Goal: Find specific page/section: Find specific page/section

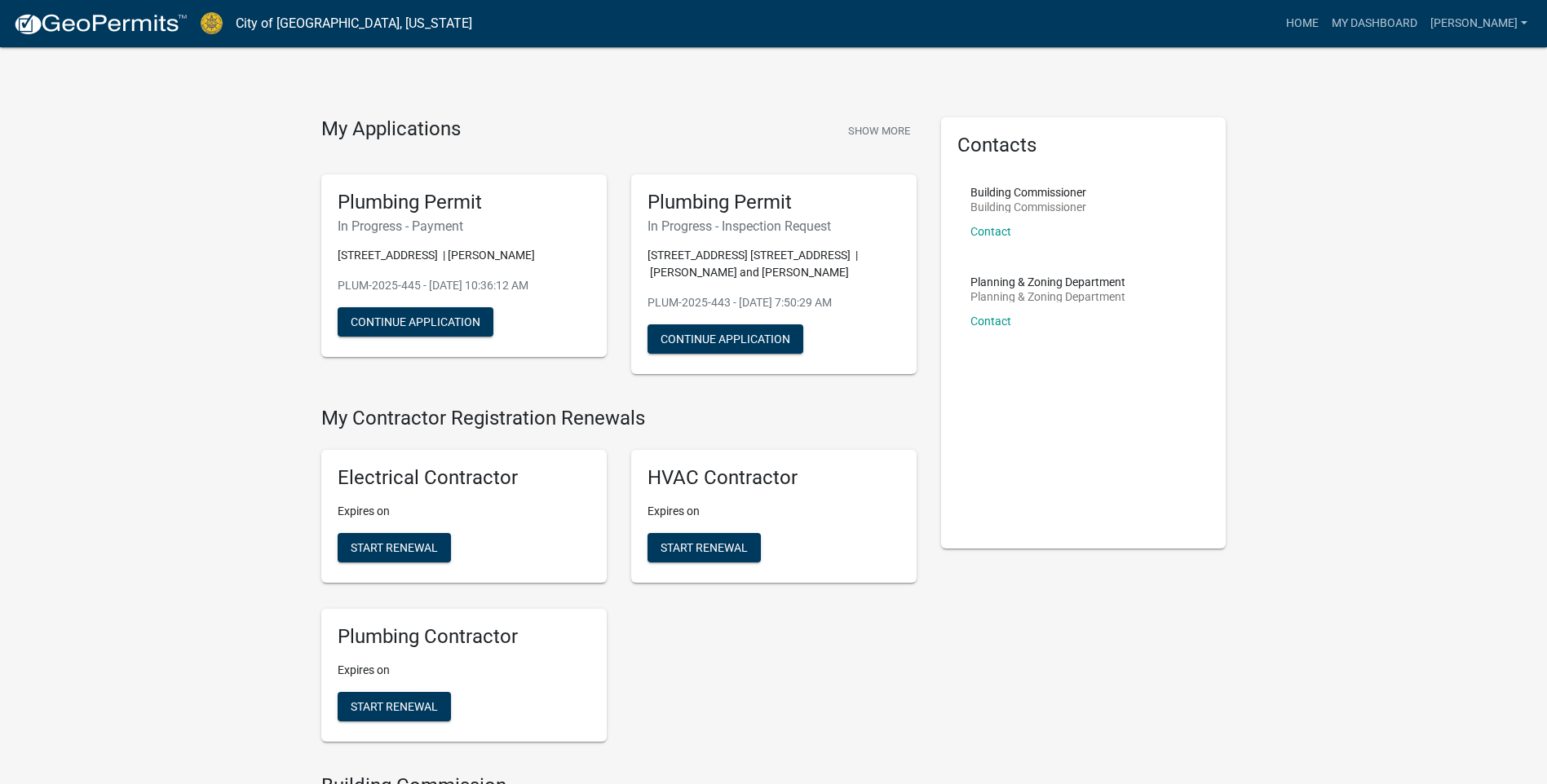
click at [235, 27] on link "City of [GEOGRAPHIC_DATA], [US_STATE]" at bounding box center [353, 23] width 236 height 28
click at [213, 24] on img at bounding box center [211, 23] width 22 height 22
click at [146, 27] on img at bounding box center [100, 24] width 175 height 24
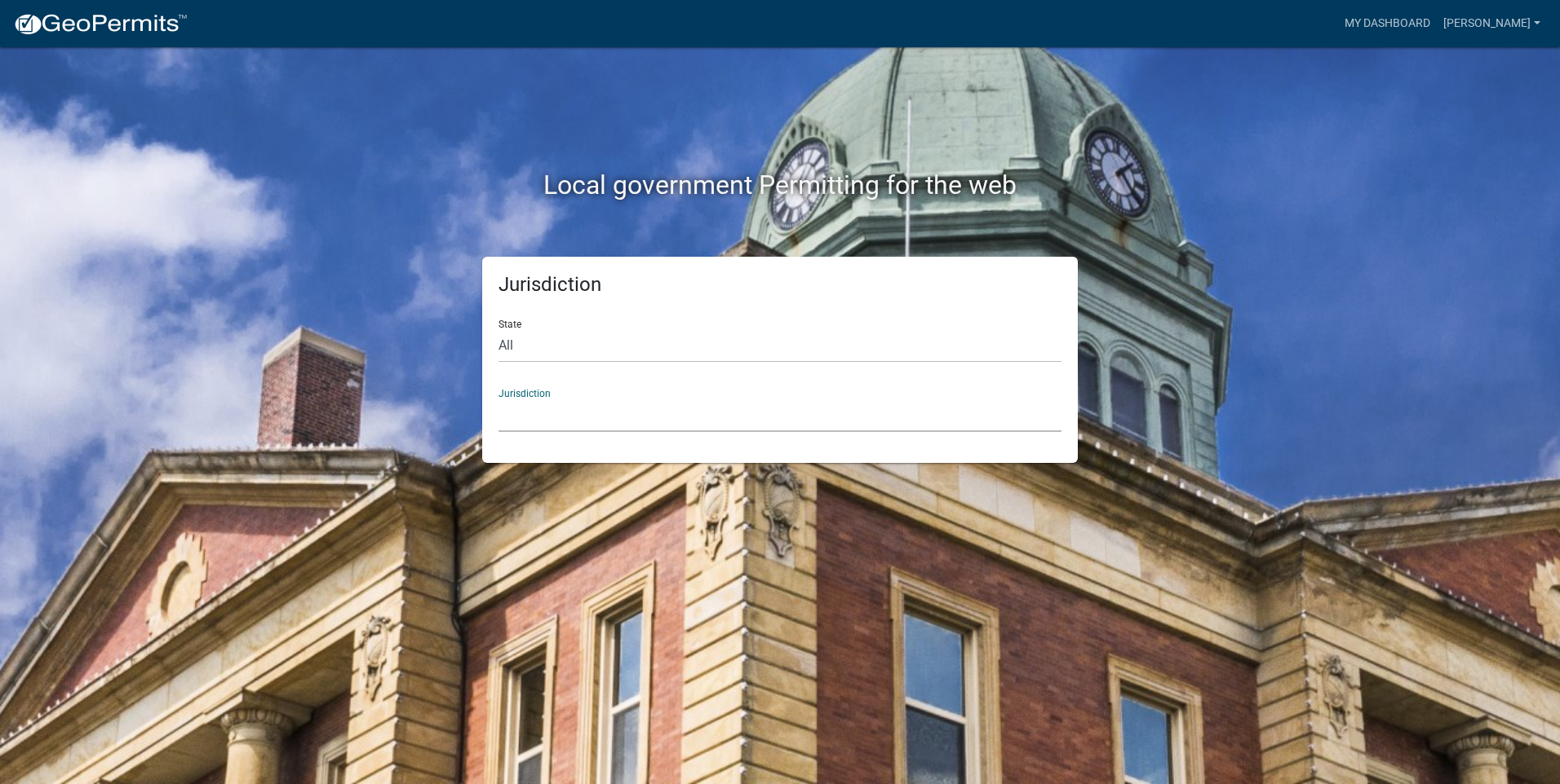
click at [653, 404] on select "[GEOGRAPHIC_DATA], [US_STATE] City of [GEOGRAPHIC_DATA], [US_STATE] [GEOGRAPHIC…" at bounding box center [780, 416] width 562 height 34
click at [162, 218] on div "Local government Permitting for the web Jurisdiction State All [US_STATE] [US_S…" at bounding box center [780, 392] width 1560 height 784
click at [548, 407] on select "[GEOGRAPHIC_DATA], [US_STATE] City of [GEOGRAPHIC_DATA], [US_STATE] [GEOGRAPHIC…" at bounding box center [780, 416] width 562 height 34
drag, startPoint x: 452, startPoint y: 283, endPoint x: 462, endPoint y: 276, distance: 12.2
click at [452, 283] on div "Jurisdiction State All [US_STATE] [US_STATE] [US_STATE] [US_STATE] [US_STATE] […" at bounding box center [780, 360] width 930 height 206
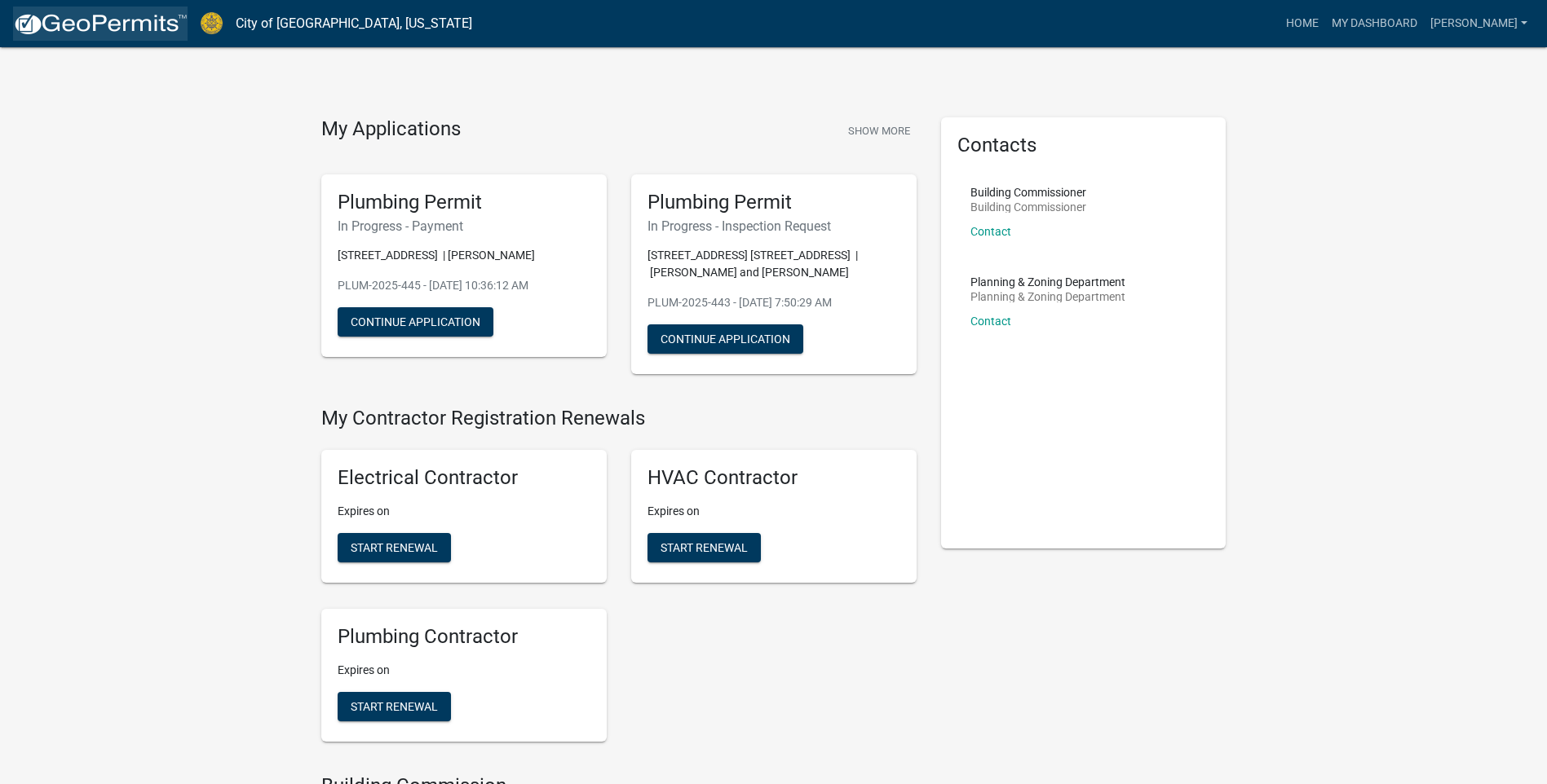
click at [101, 25] on img at bounding box center [100, 24] width 175 height 24
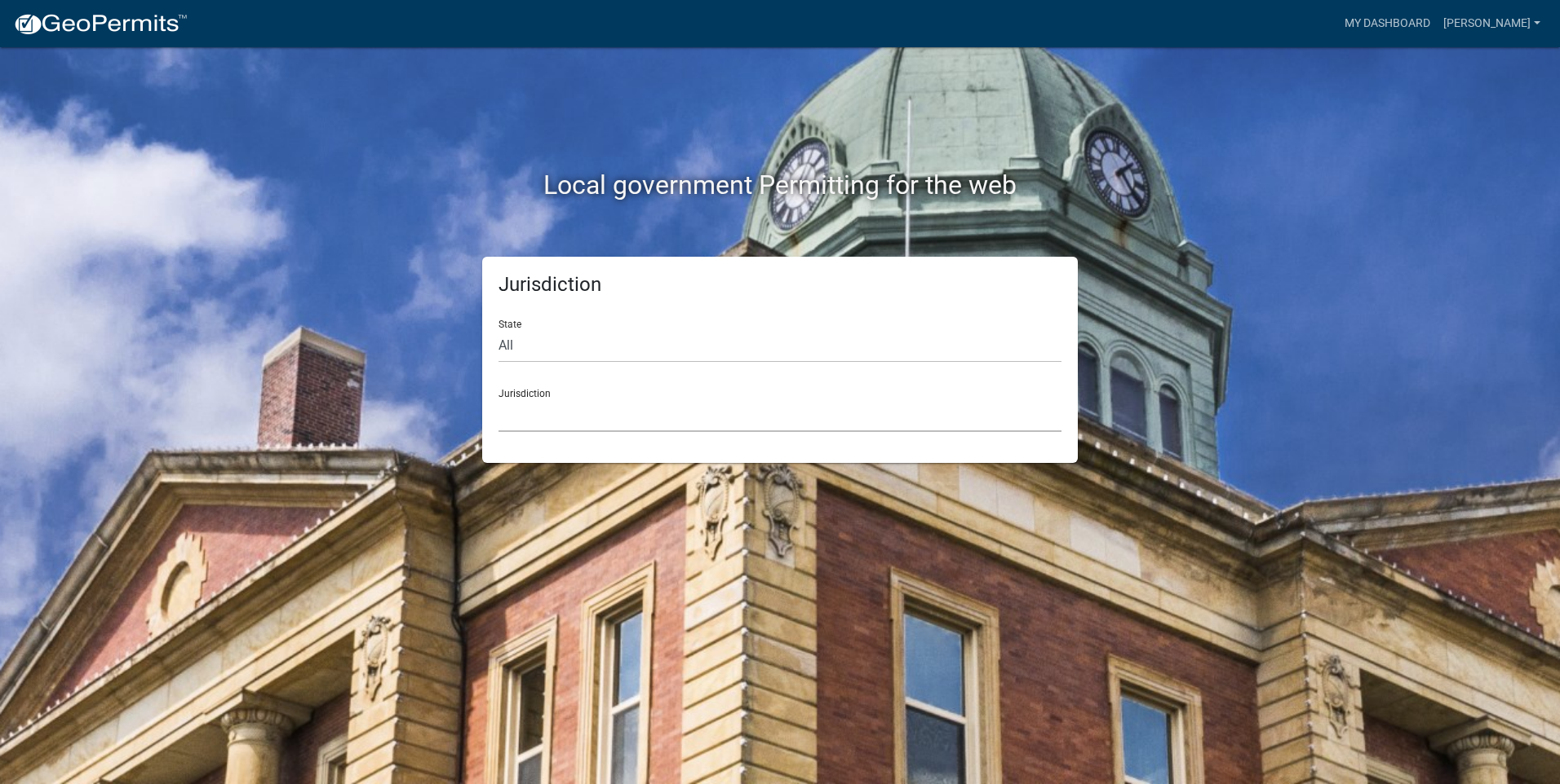
click at [607, 419] on select "[GEOGRAPHIC_DATA], [US_STATE] City of [GEOGRAPHIC_DATA], [US_STATE] [GEOGRAPHIC…" at bounding box center [780, 416] width 562 height 34
